Goal: Task Accomplishment & Management: Complete application form

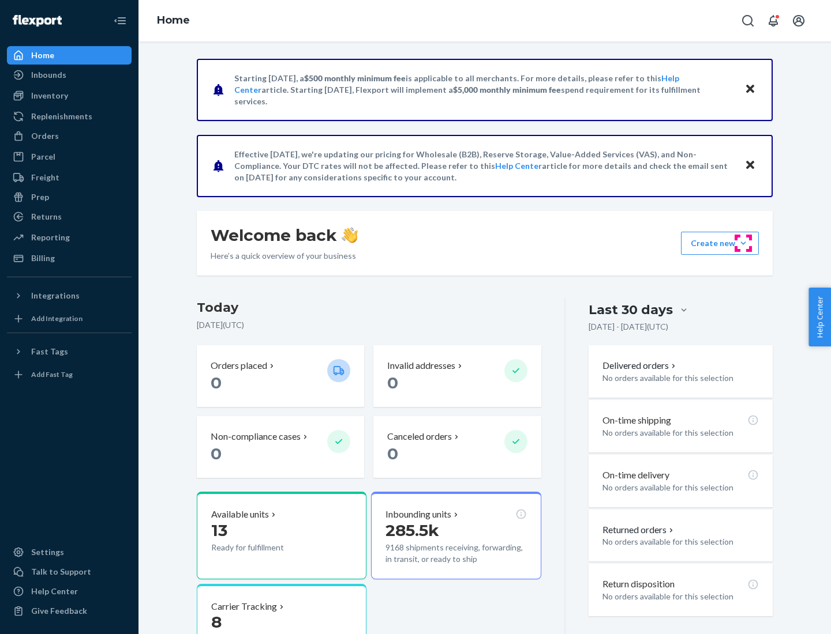
click at [743, 243] on button "Create new Create new inbound Create new order Create new product" at bounding box center [720, 243] width 78 height 23
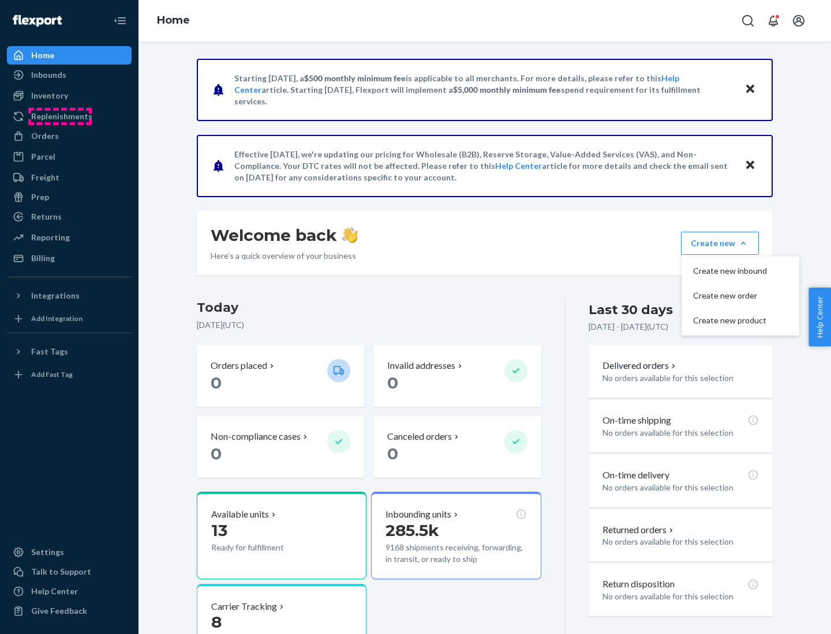
click at [60, 117] on div "Replenishments" at bounding box center [61, 117] width 61 height 12
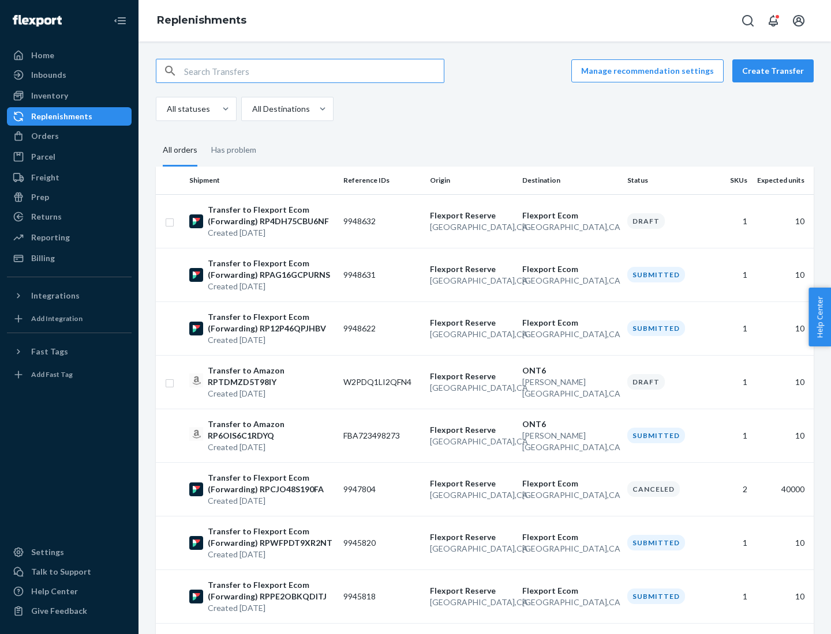
click at [775, 71] on button "Create Transfer" at bounding box center [772, 70] width 81 height 23
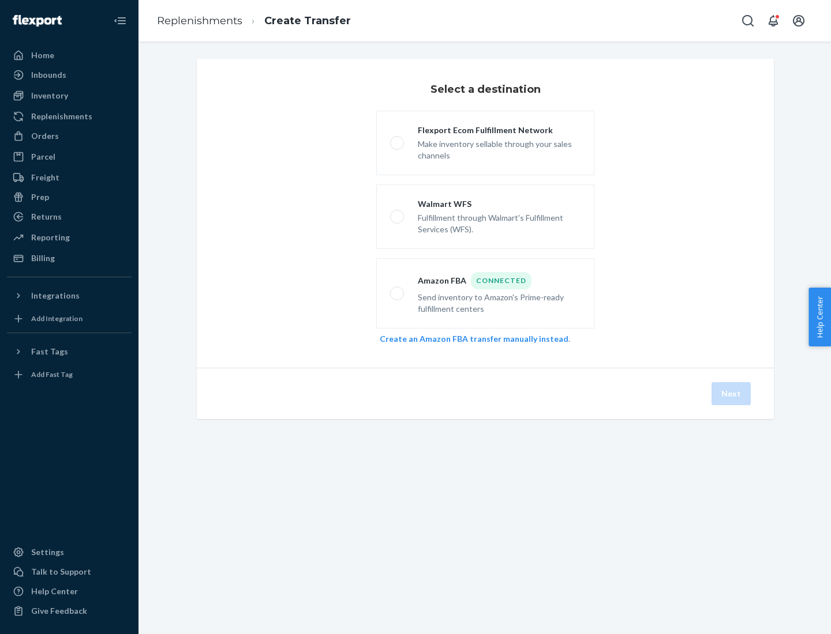
click at [499, 130] on div "Flexport Ecom Fulfillment Network" at bounding box center [499, 131] width 163 height 12
click at [397, 140] on input "Flexport Ecom Fulfillment Network Make inventory sellable through your sales ch…" at bounding box center [393, 143] width 7 height 7
radio input "true"
click at [731, 394] on button "Next" at bounding box center [730, 393] width 39 height 23
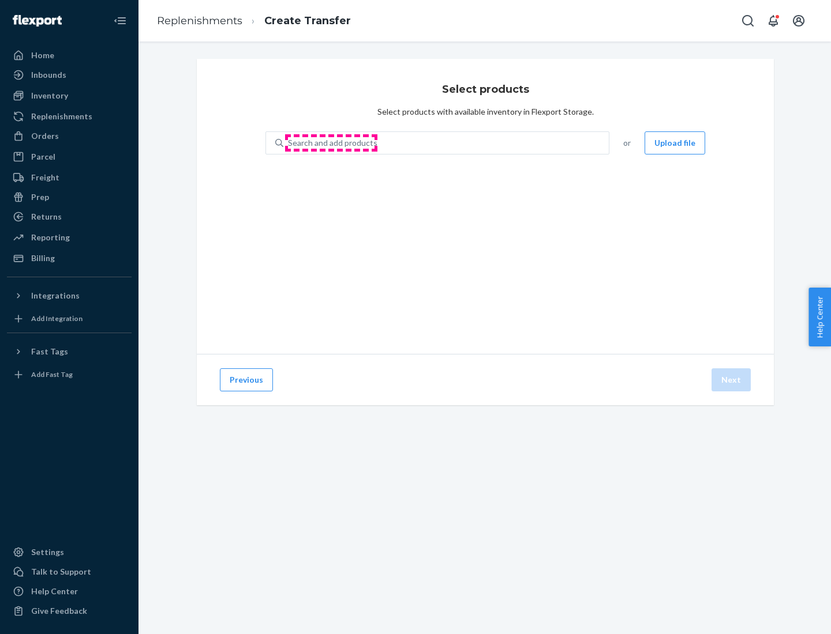
click at [331, 143] on div "Search and add products" at bounding box center [332, 143] width 89 height 12
click at [289, 143] on input "Search and add products" at bounding box center [288, 143] width 1 height 12
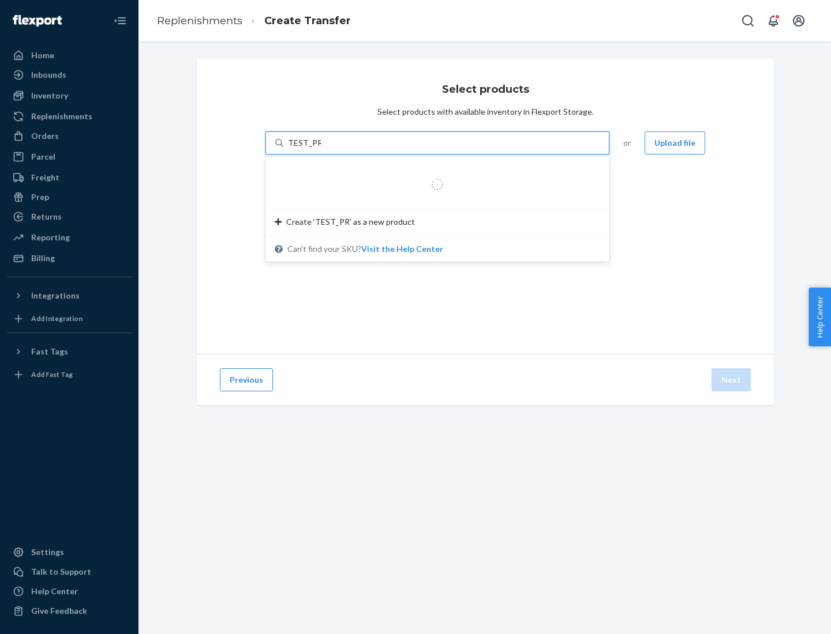
type input "TEST_PRODUCT"
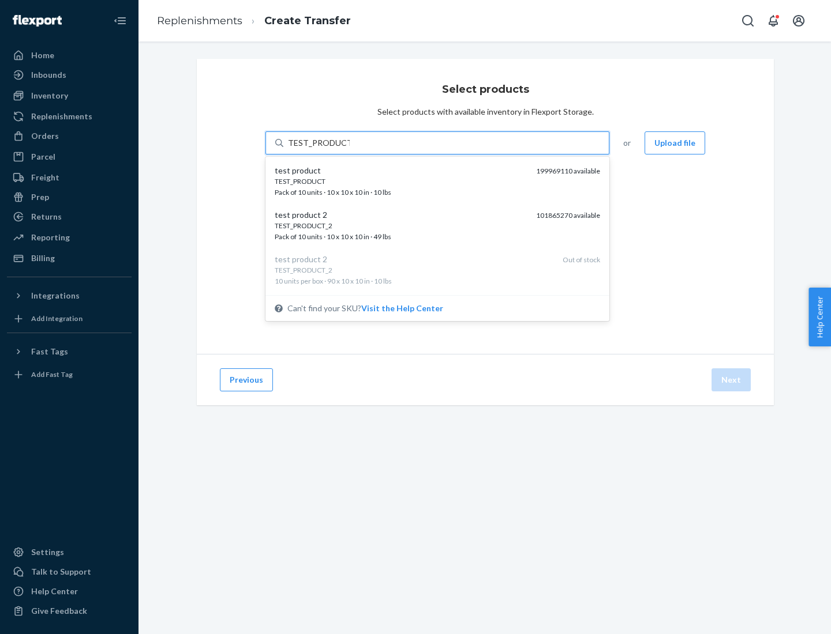
click at [401, 181] on div "TEST_PRODUCT" at bounding box center [401, 181] width 252 height 10
click at [350, 149] on input "TEST_PRODUCT" at bounding box center [319, 143] width 62 height 12
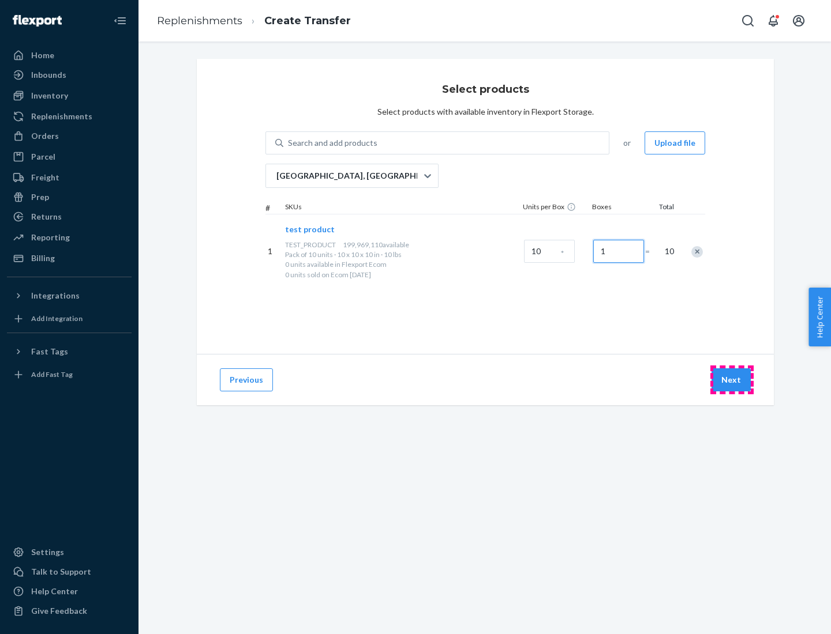
type input "1"
click at [731, 380] on button "Next" at bounding box center [730, 380] width 39 height 23
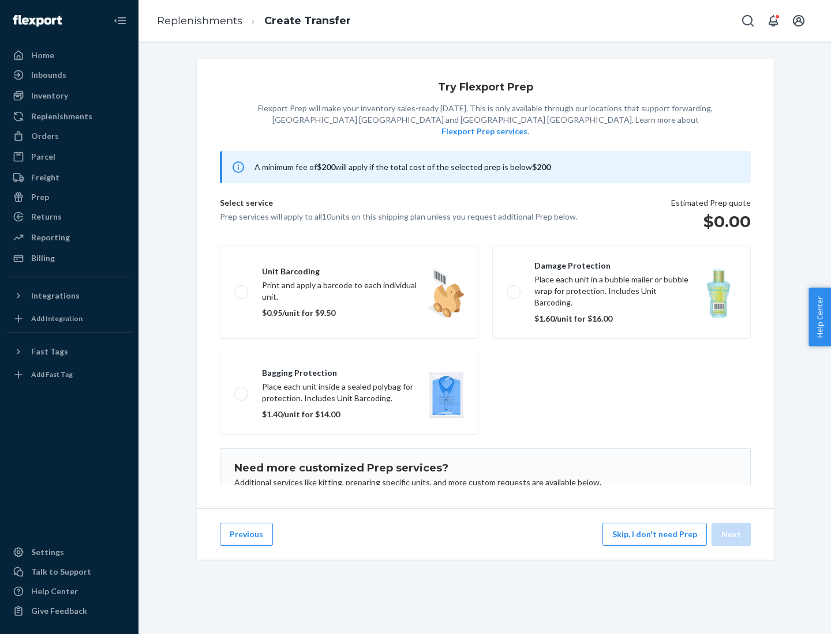
click at [621, 275] on label "Damage protection Place each unit in a bubble mailer or bubble wrap for protect…" at bounding box center [621, 292] width 258 height 93
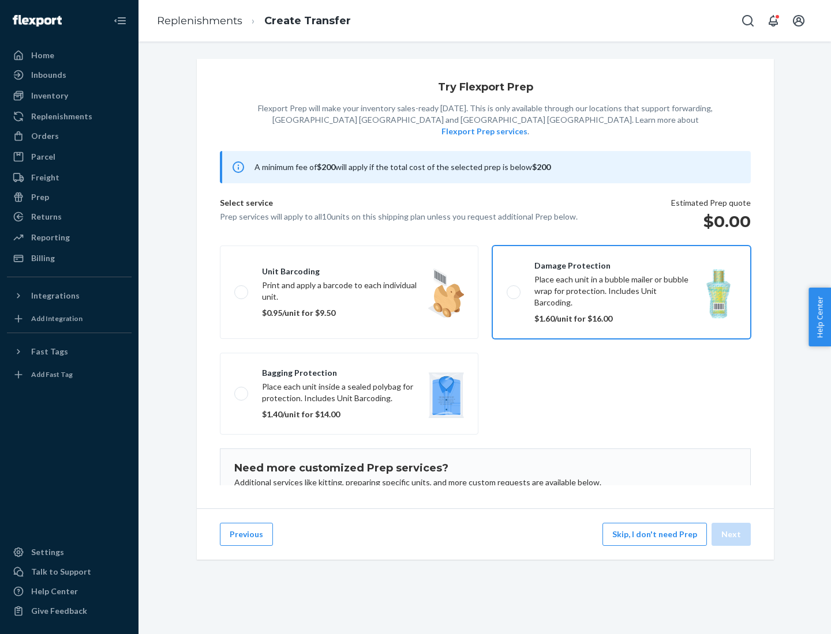
click at [514, 288] on input "Damage protection Place each unit in a bubble mailer or bubble wrap for protect…" at bounding box center [509, 291] width 7 height 7
checkbox input "true"
click at [731, 535] on button "Next" at bounding box center [730, 534] width 39 height 23
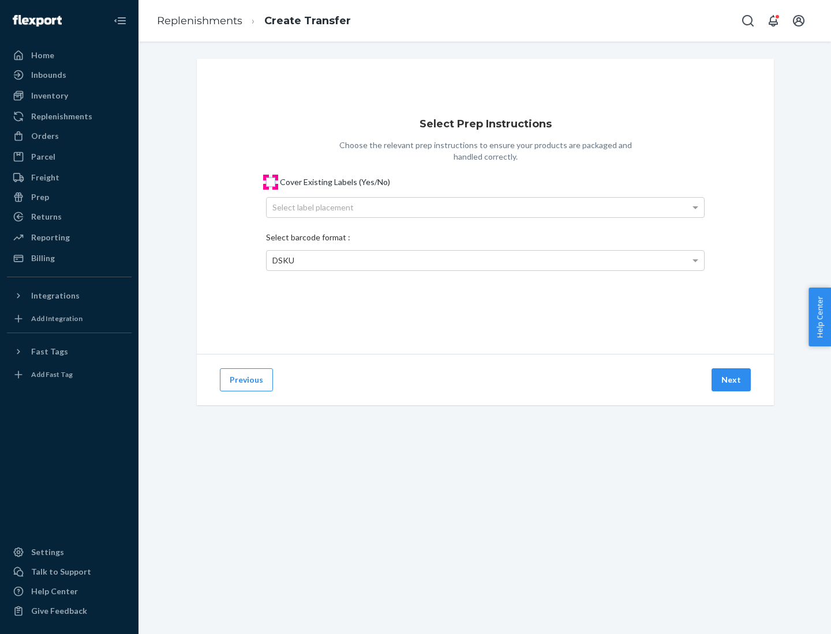
click at [271, 182] on input "Cover Existing Labels (Yes/No)" at bounding box center [270, 182] width 9 height 9
checkbox input "true"
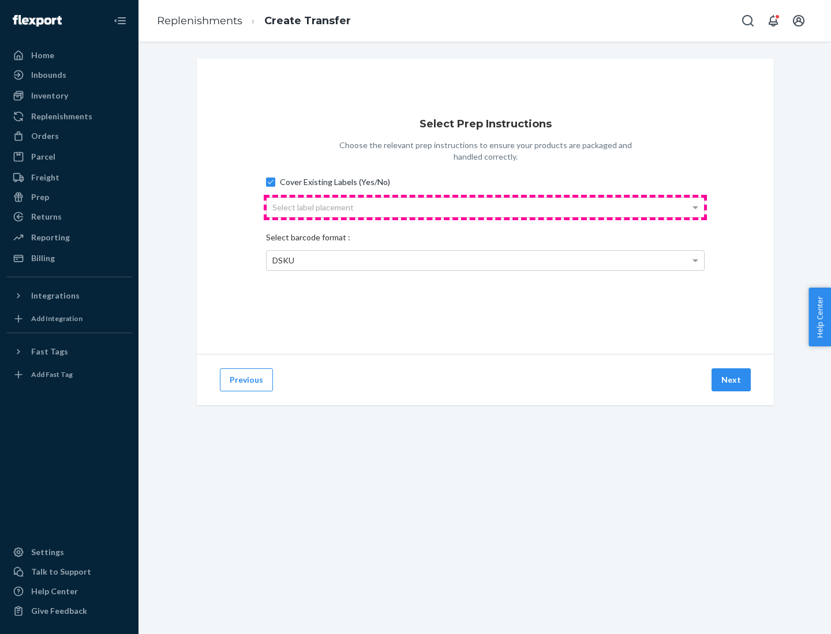
click at [485, 207] on div "Select label placement" at bounding box center [484, 208] width 437 height 20
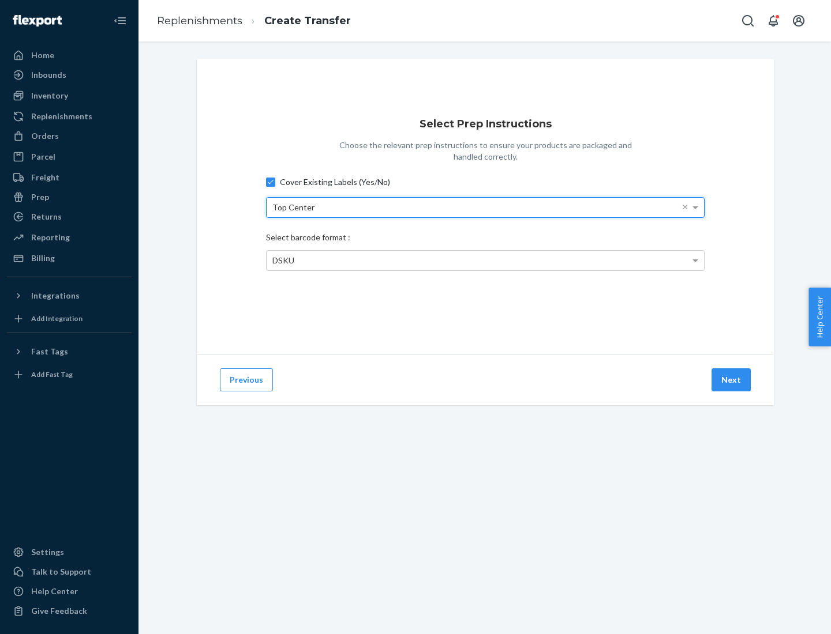
click at [283, 260] on span "DSKU" at bounding box center [283, 261] width 22 height 10
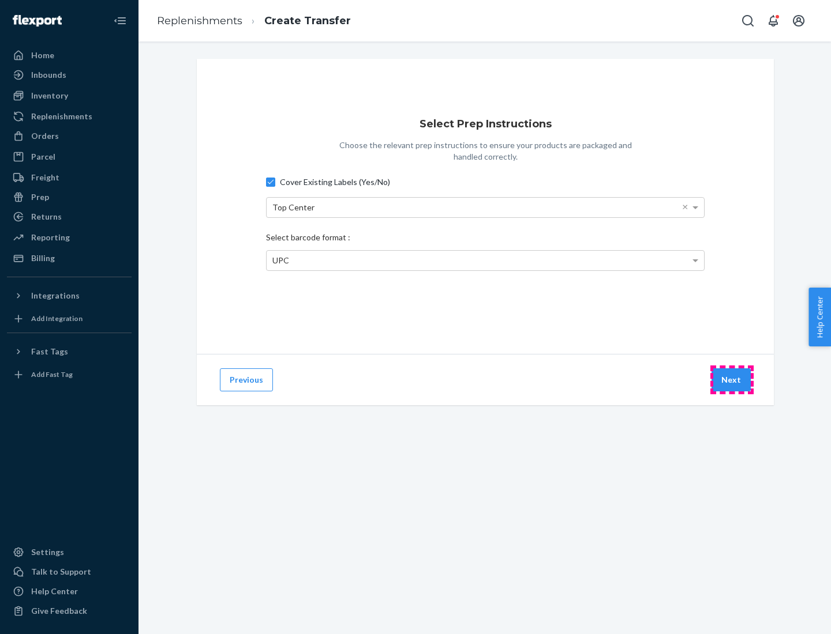
click at [731, 380] on button "Next" at bounding box center [730, 380] width 39 height 23
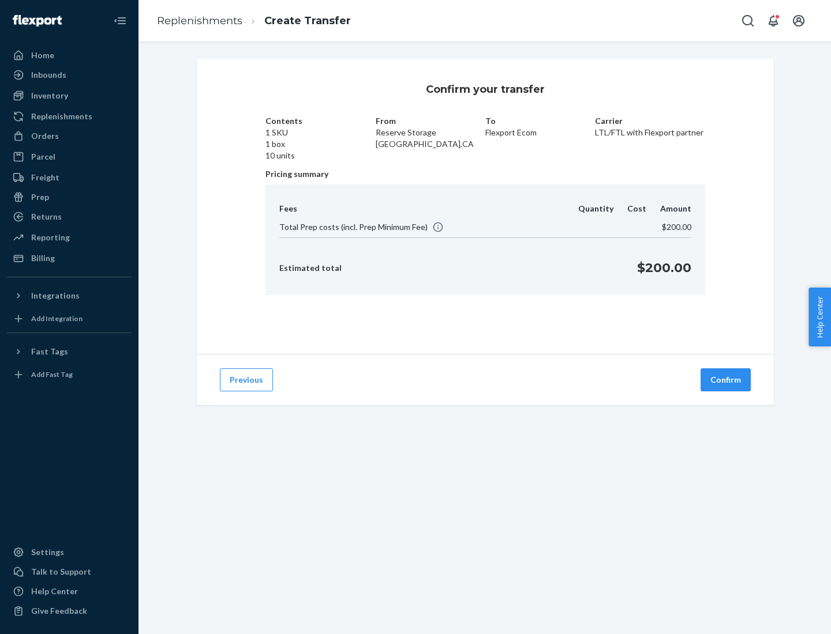
click at [726, 380] on button "Confirm" at bounding box center [725, 380] width 50 height 23
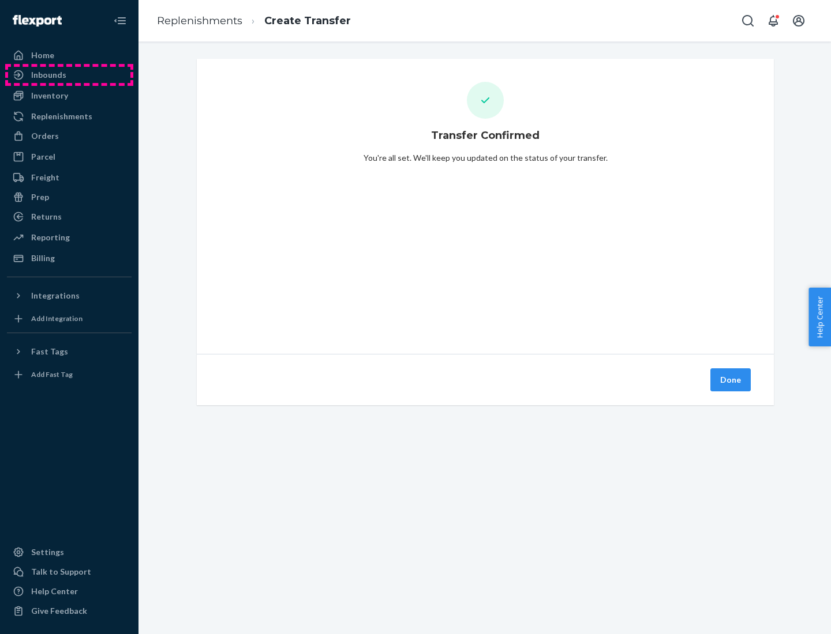
click at [69, 75] on div "Inbounds" at bounding box center [69, 75] width 122 height 16
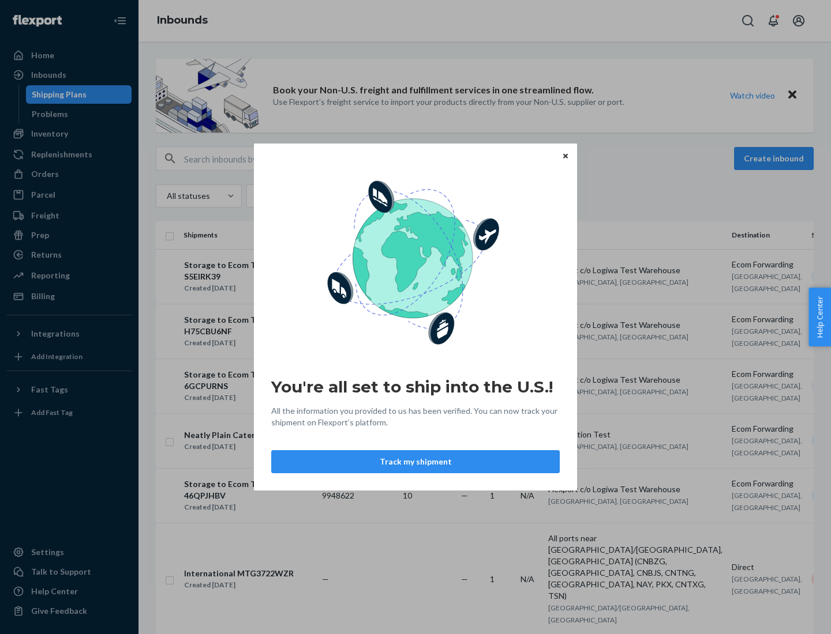
click at [57, 95] on div "You're all set to ship into the U.S.! All the information you provided to us ha…" at bounding box center [415, 317] width 831 height 634
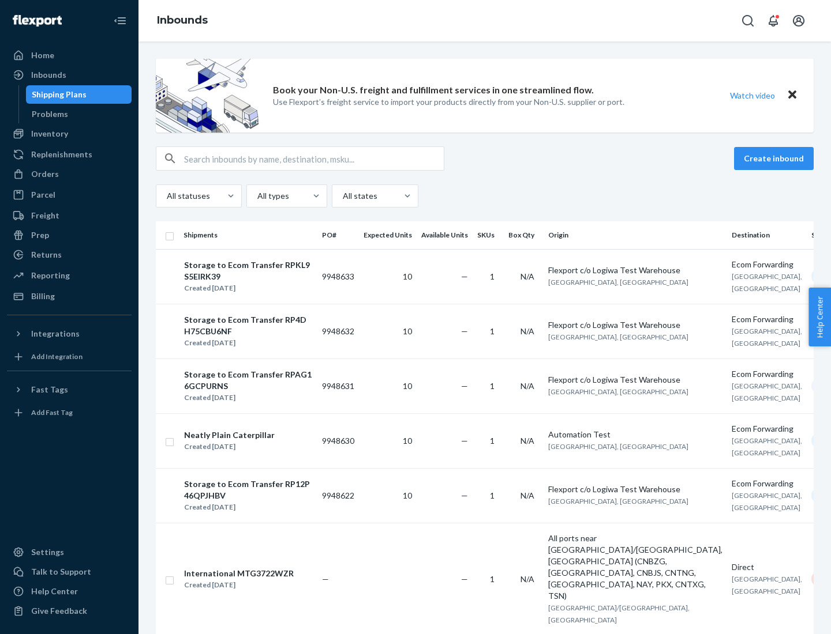
click at [256, 276] on div "Storage to Ecom Transfer RPKL9S5EIRK39" at bounding box center [248, 271] width 128 height 23
